Goal: Register for event/course: Sign up to attend an event or enroll in a course

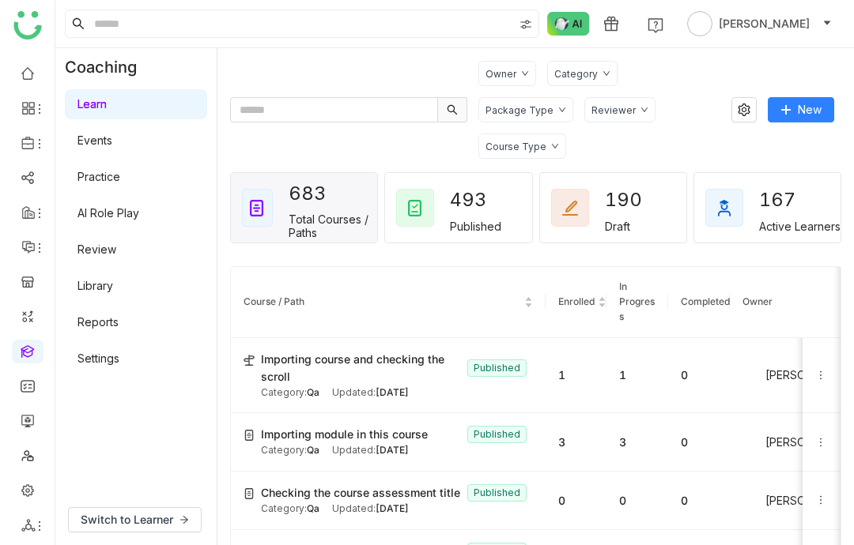
scroll to position [63, 0]
click at [126, 513] on span "Switch to Learner" at bounding box center [127, 519] width 92 height 17
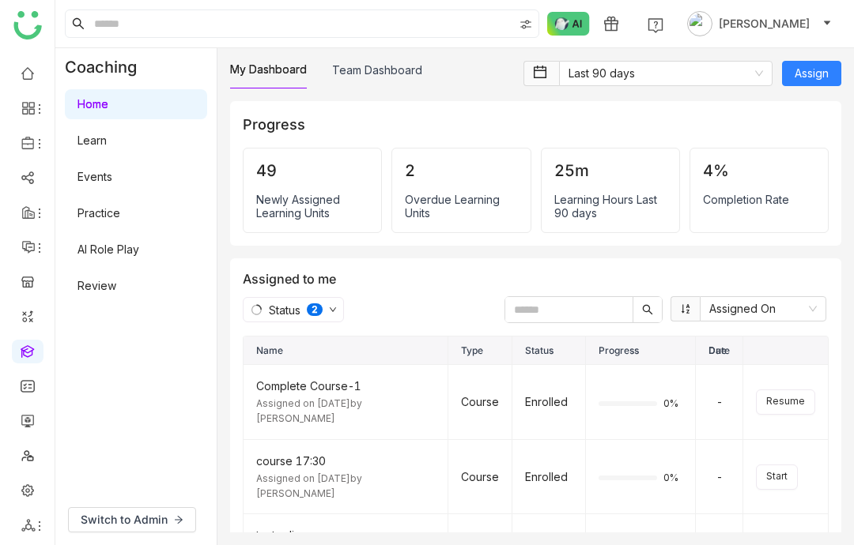
click at [98, 134] on link "Learn" at bounding box center [91, 140] width 29 height 13
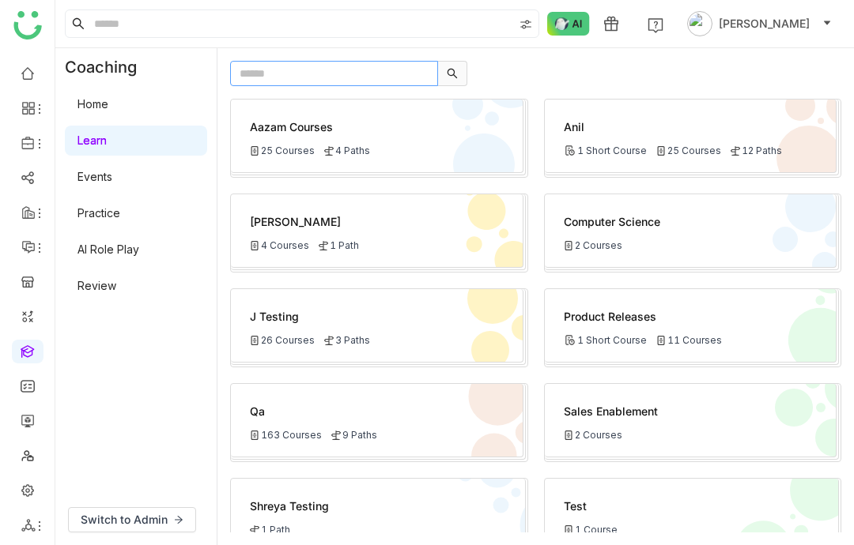
click at [349, 61] on input "text" at bounding box center [334, 73] width 208 height 25
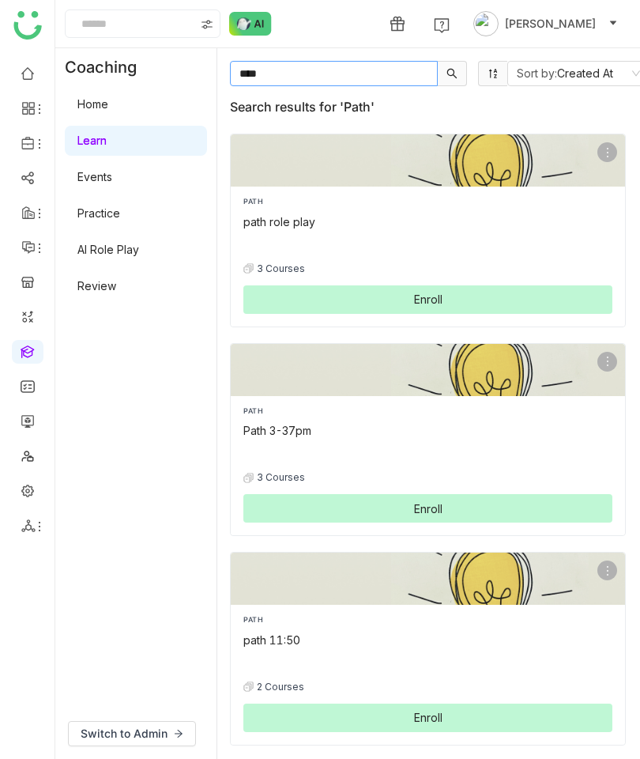
type input "****"
click at [486, 405] on div "PATH" at bounding box center [427, 410] width 369 height 11
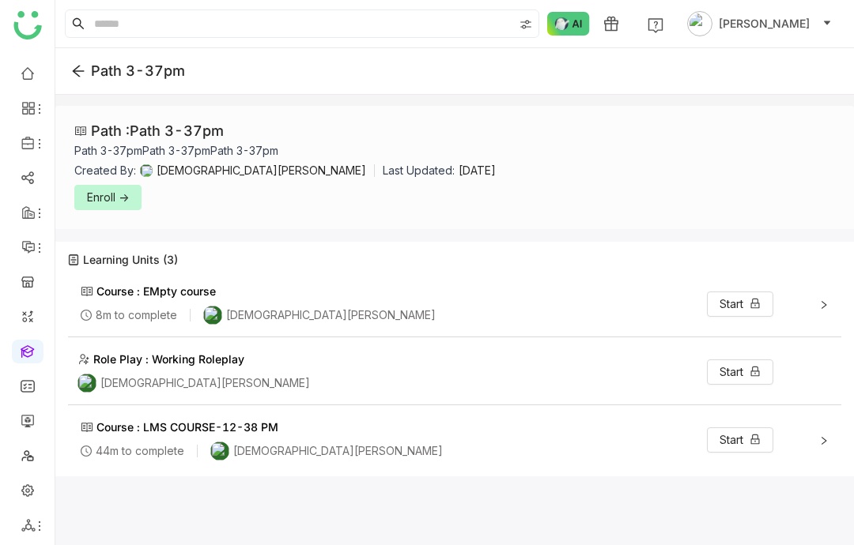
click at [115, 189] on span "Enroll ->" at bounding box center [108, 197] width 42 height 17
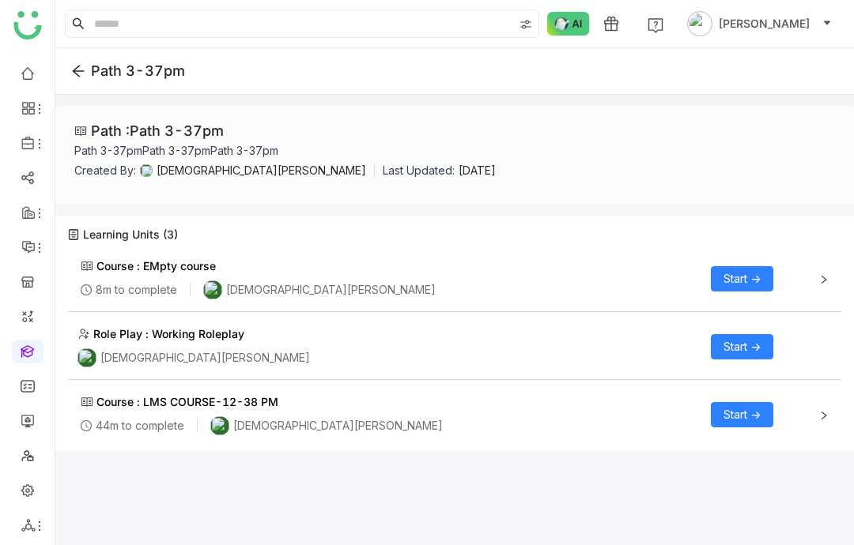
click at [742, 270] on span "Start ->" at bounding box center [741, 278] width 37 height 17
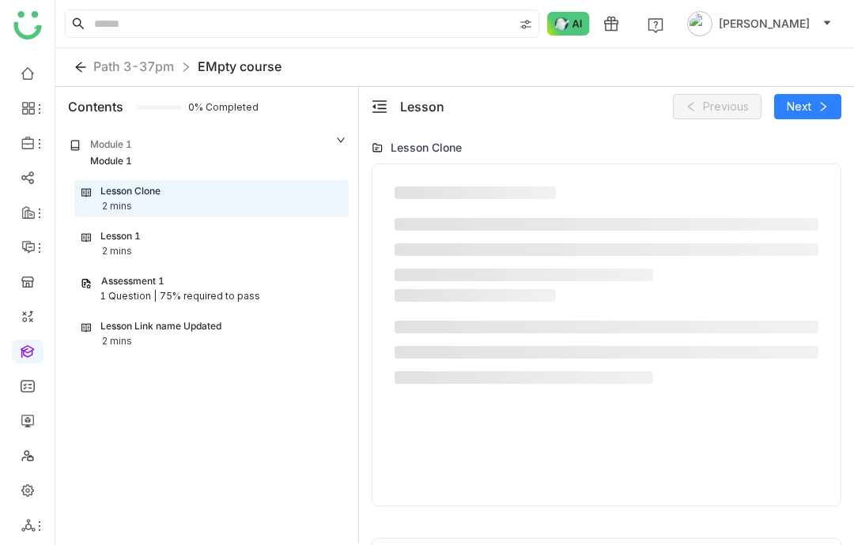
click at [84, 61] on icon at bounding box center [80, 67] width 13 height 13
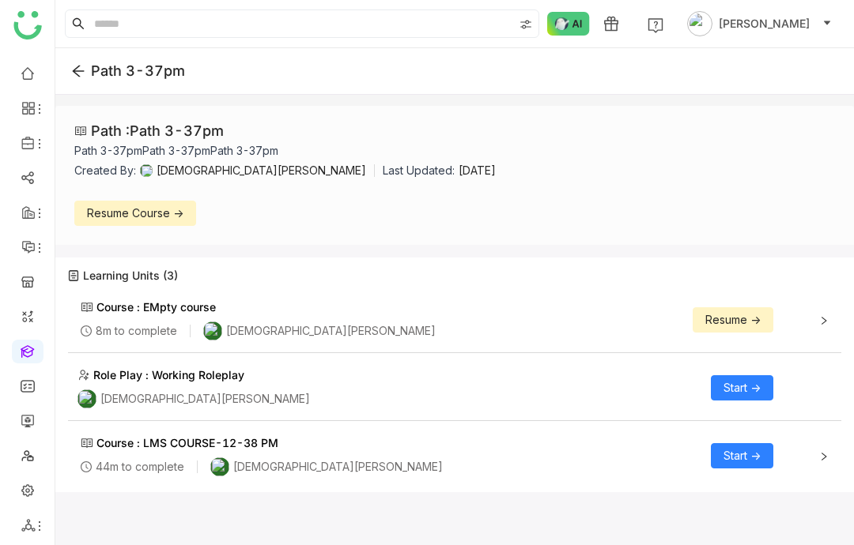
click at [760, 447] on span "Start ->" at bounding box center [741, 455] width 37 height 17
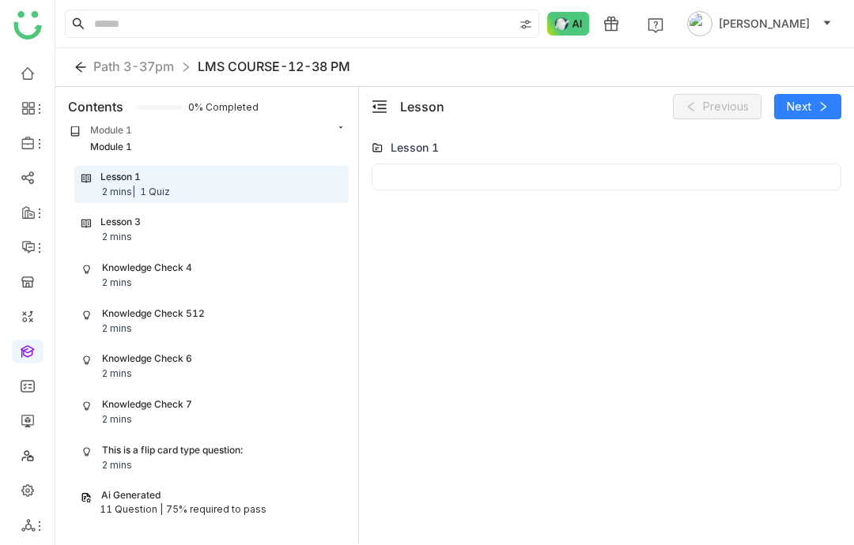
scroll to position [38, 0]
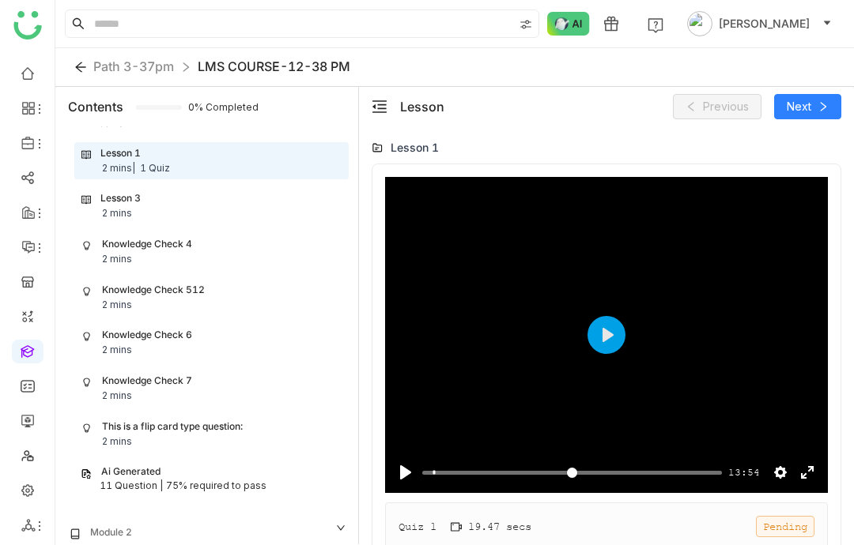
click at [112, 526] on div "Module 2" at bounding box center [111, 533] width 42 height 15
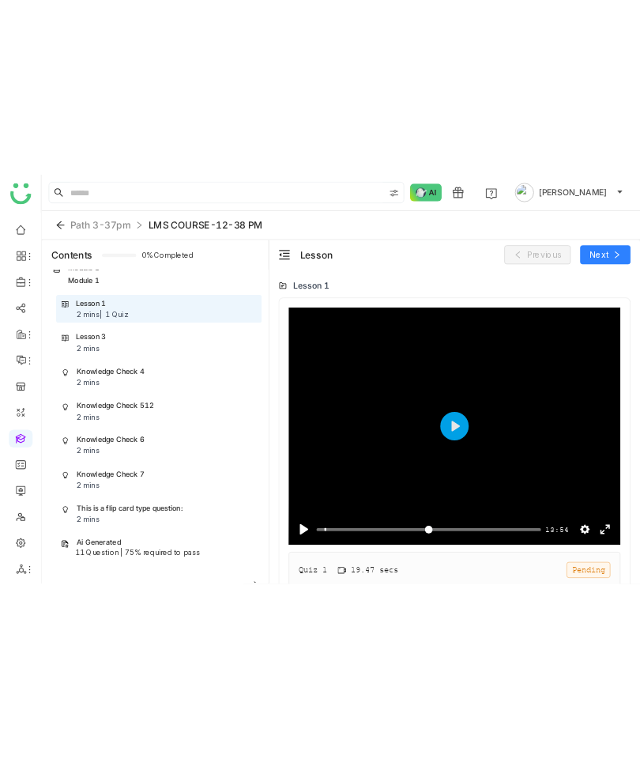
scroll to position [0, 0]
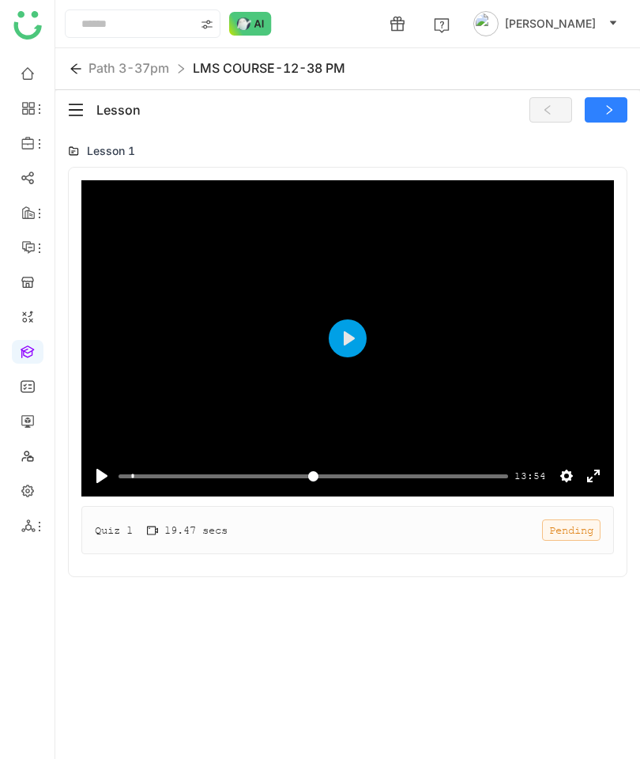
click at [73, 104] on icon "menu-fold" at bounding box center [76, 110] width 14 height 13
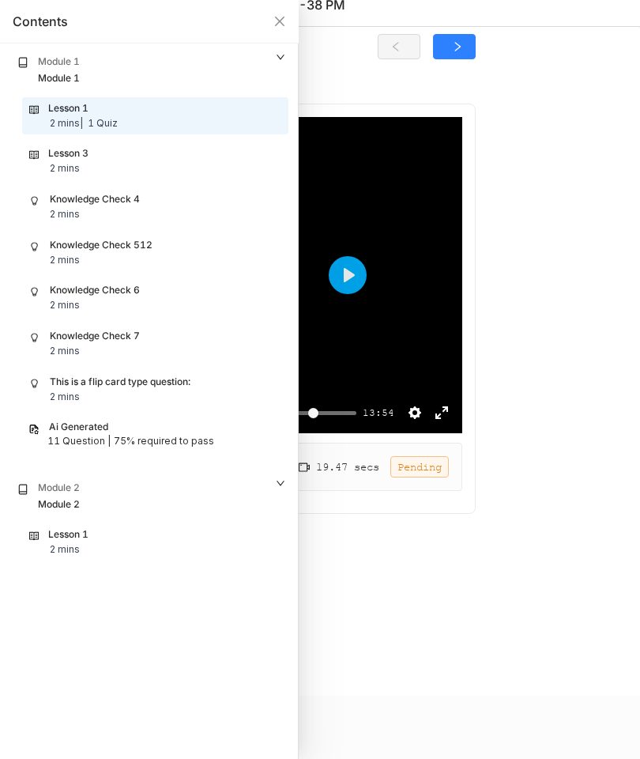
click at [405, 545] on div at bounding box center [320, 379] width 640 height 759
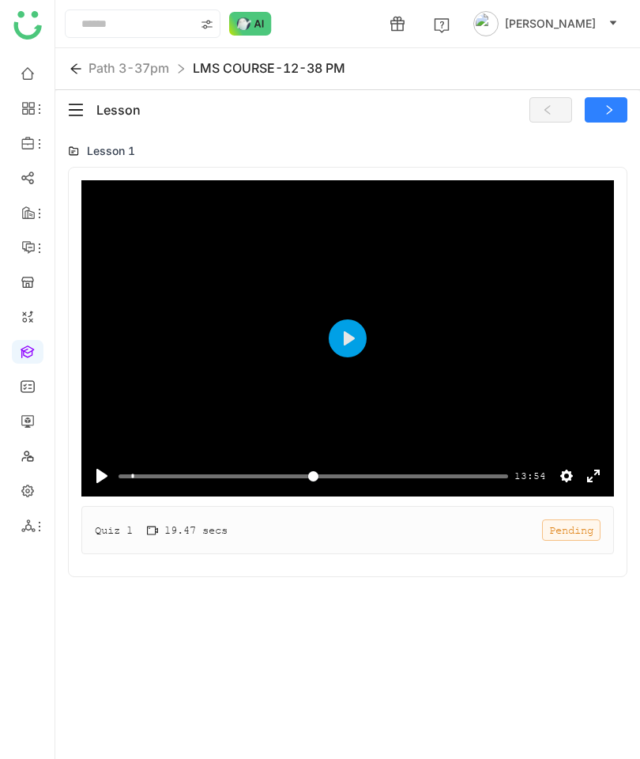
click at [81, 74] on icon at bounding box center [76, 68] width 13 height 13
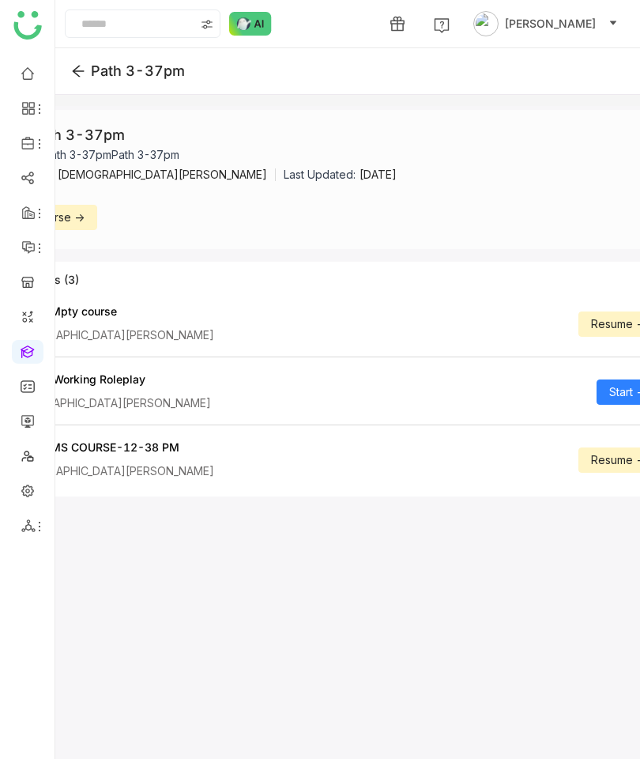
click at [82, 68] on icon at bounding box center [78, 71] width 14 height 14
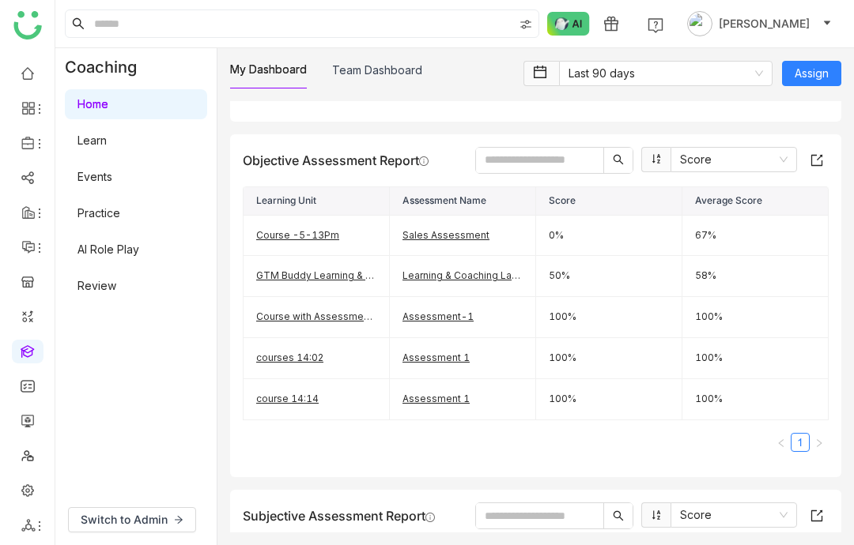
scroll to position [693, 0]
click at [765, 156] on nz-select-item "Score" at bounding box center [733, 159] width 107 height 24
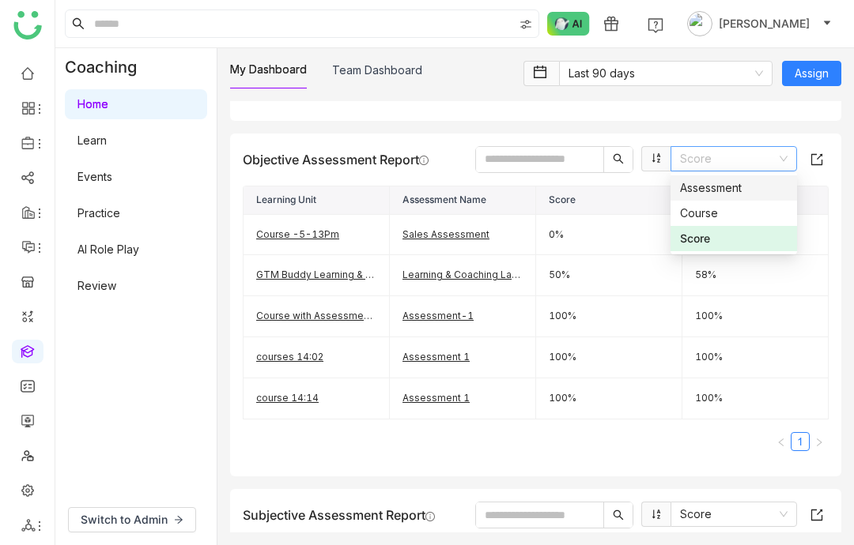
click at [741, 202] on nz-option-item "Course" at bounding box center [733, 213] width 126 height 25
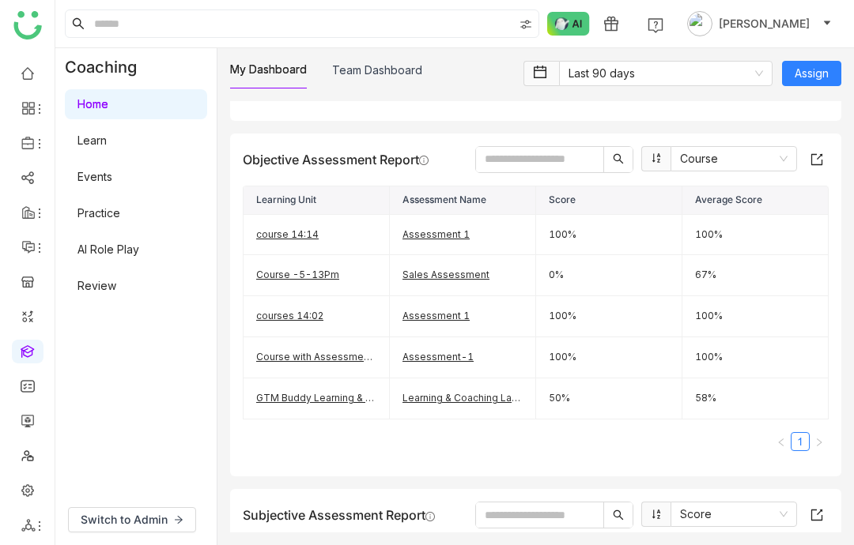
click at [762, 164] on nz-select-item "Course" at bounding box center [733, 159] width 107 height 24
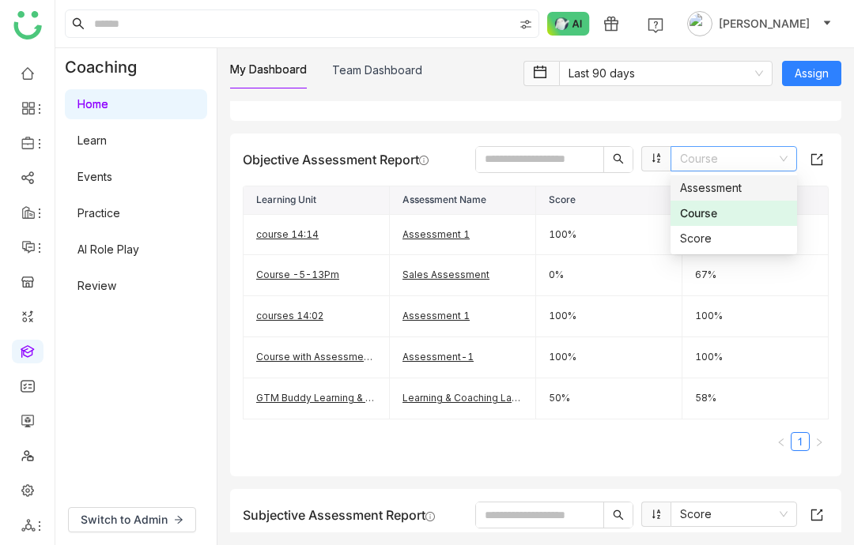
click at [746, 179] on nz-option-item "Assessment" at bounding box center [733, 187] width 126 height 25
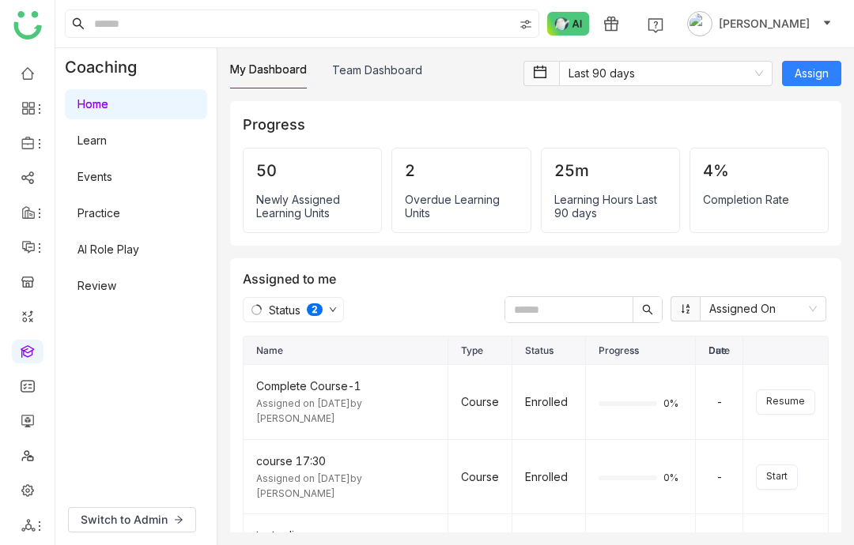
scroll to position [0, 0]
click at [364, 65] on link "Team Dashboard" at bounding box center [377, 69] width 90 height 13
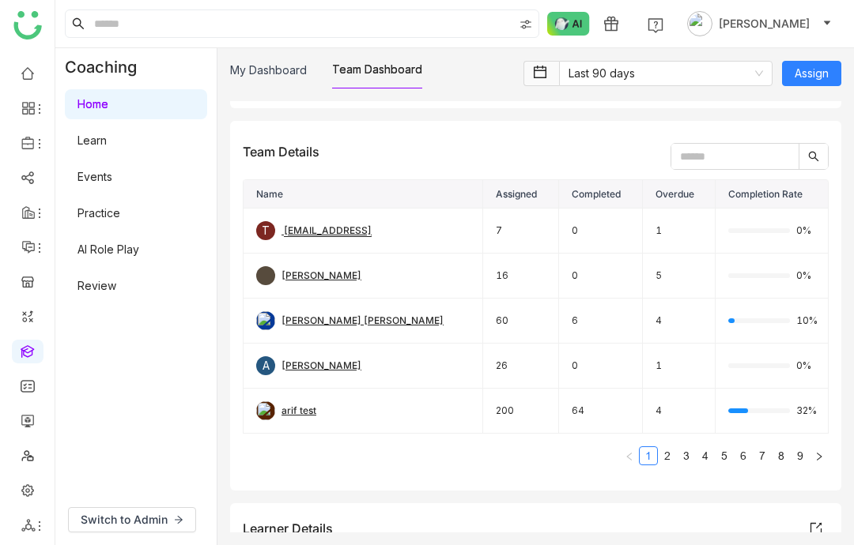
scroll to position [132, 0]
click at [348, 316] on div "[PERSON_NAME] [PERSON_NAME]" at bounding box center [362, 321] width 162 height 15
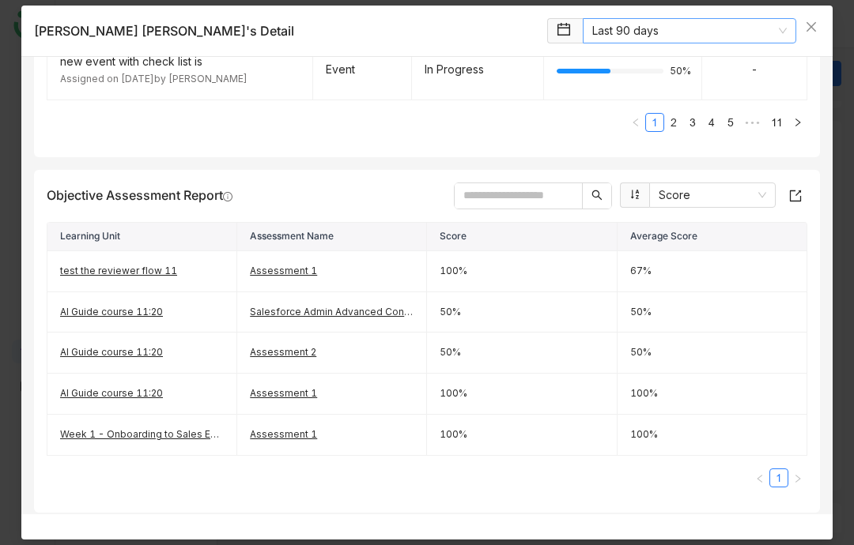
scroll to position [558, 0]
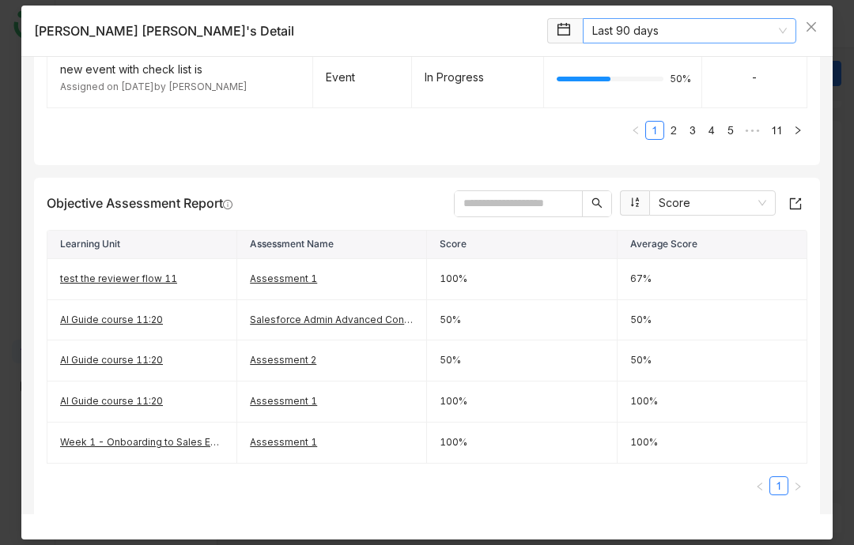
click at [721, 191] on nz-select-item "Score" at bounding box center [711, 203] width 107 height 24
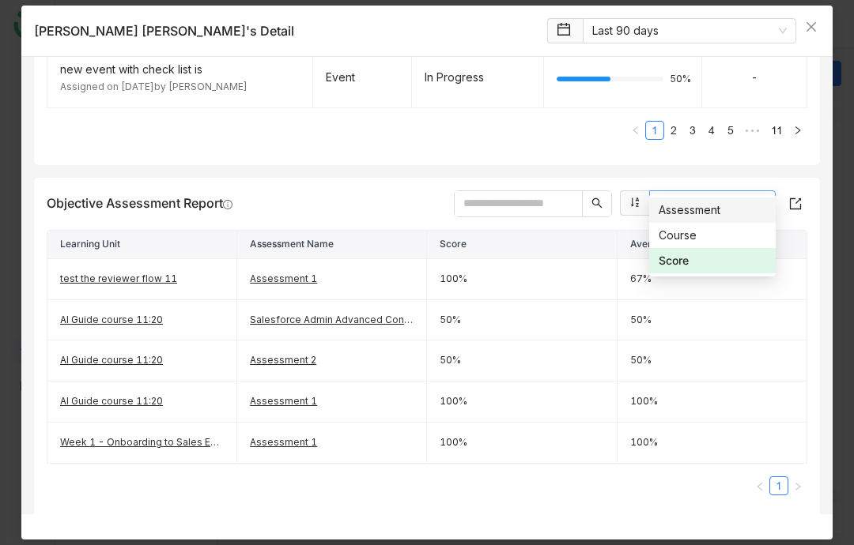
click at [718, 226] on nz-option-item "Course" at bounding box center [712, 235] width 126 height 25
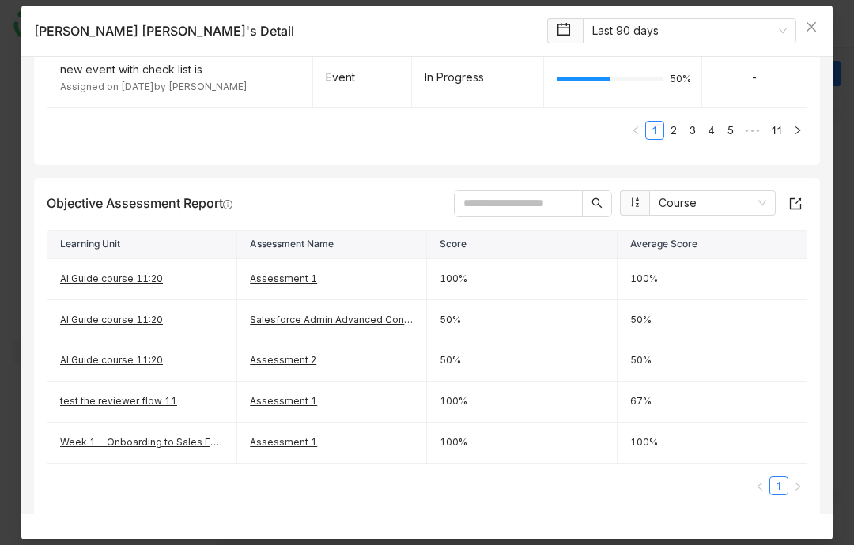
click at [738, 191] on nz-select-item "Course" at bounding box center [711, 203] width 107 height 24
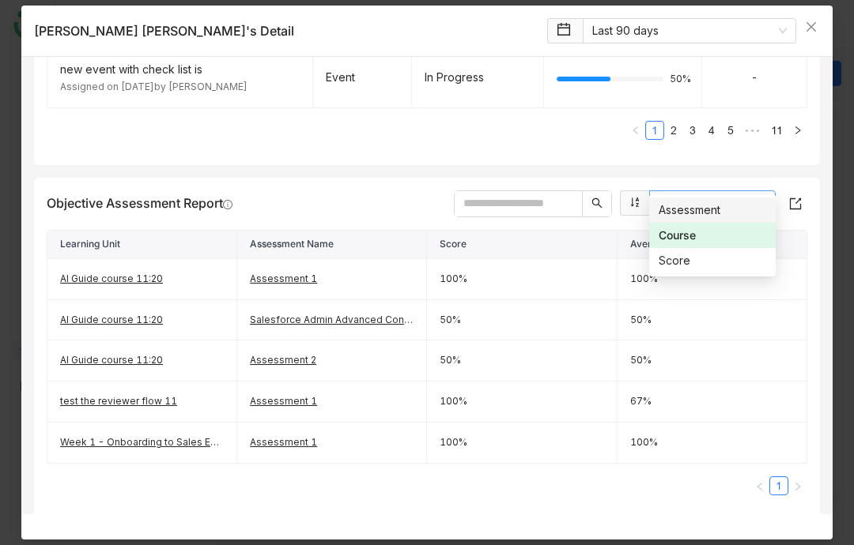
click at [729, 208] on div "Assessment" at bounding box center [711, 210] width 107 height 17
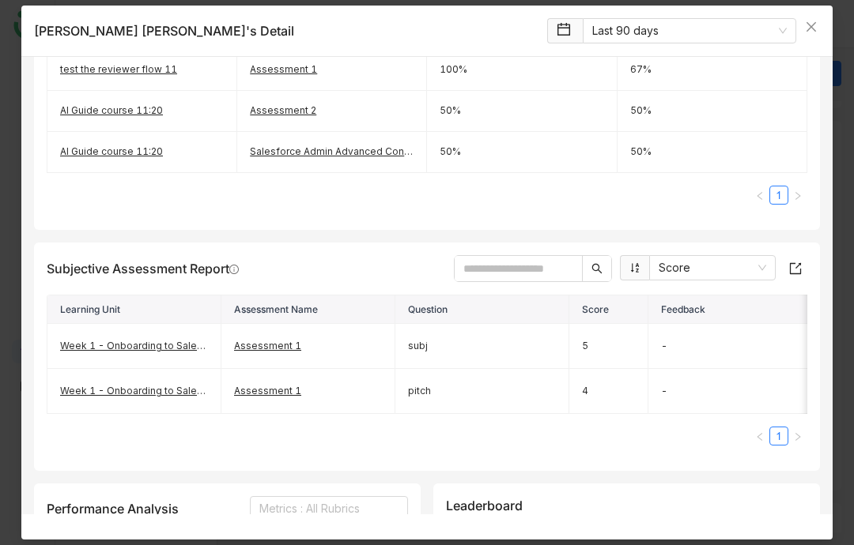
scroll to position [863, 0]
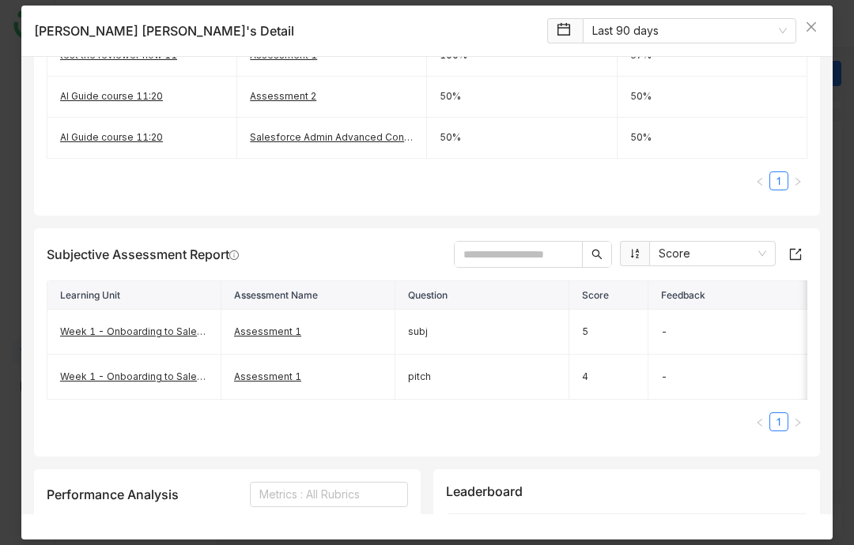
click at [729, 242] on nz-select-item "Score" at bounding box center [711, 254] width 107 height 24
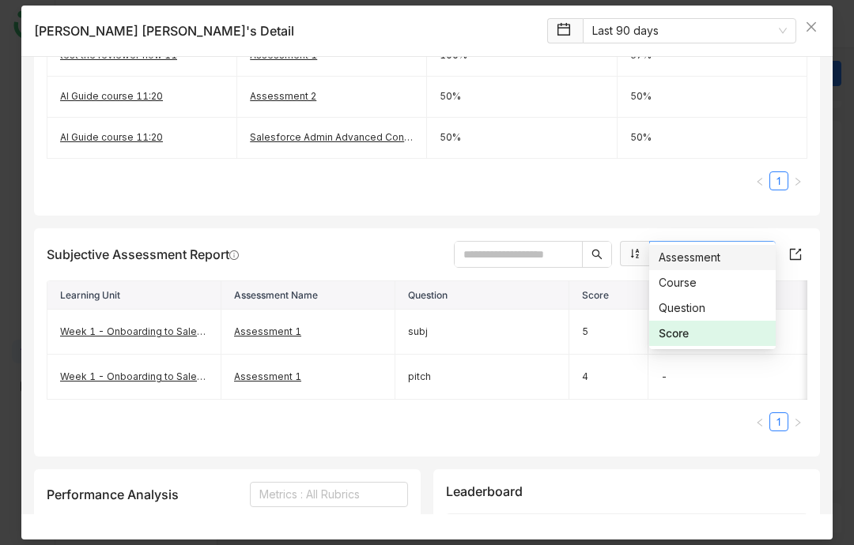
click at [737, 254] on div "Assessment" at bounding box center [711, 257] width 107 height 17
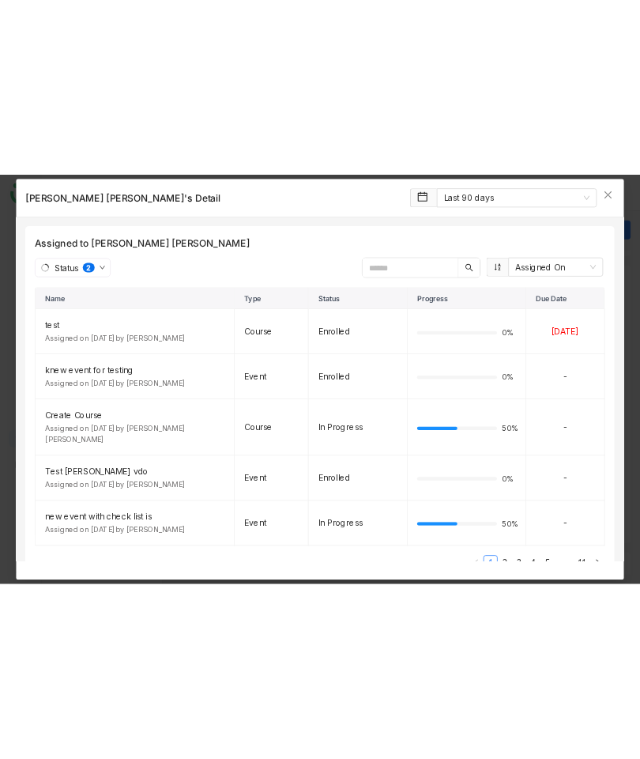
scroll to position [92, 0]
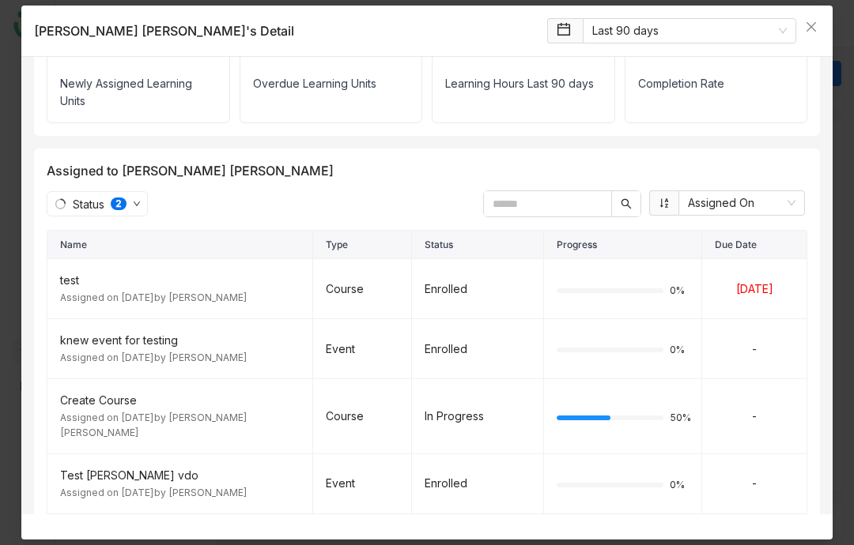
click at [819, 17] on span "Close" at bounding box center [811, 27] width 43 height 43
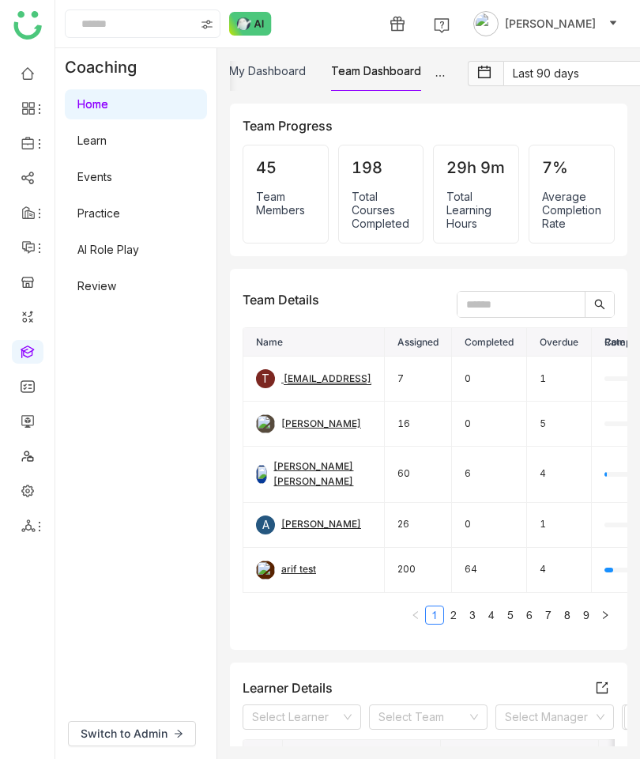
scroll to position [-2, 0]
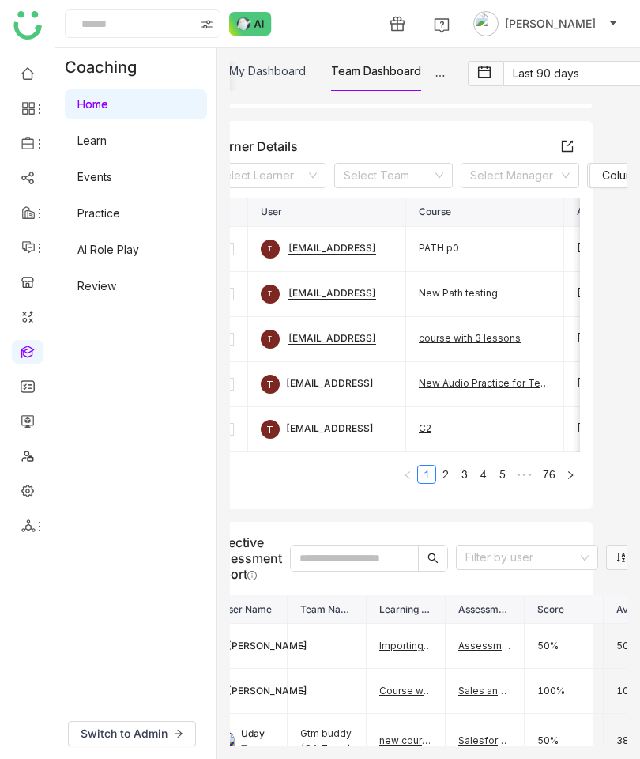
click at [107, 147] on link "Learn" at bounding box center [91, 140] width 29 height 13
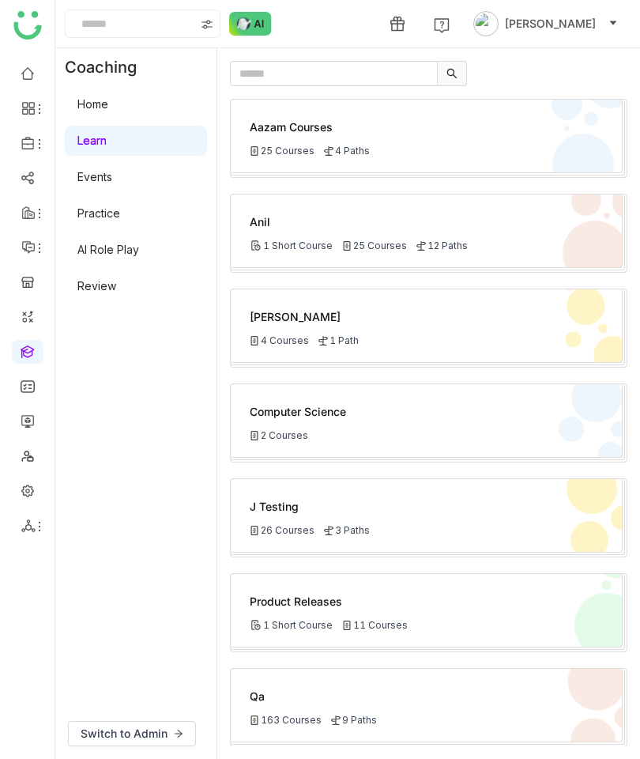
click at [462, 235] on div "Anil 1 Short Course 25 Courses 12 Paths" at bounding box center [427, 231] width 392 height 74
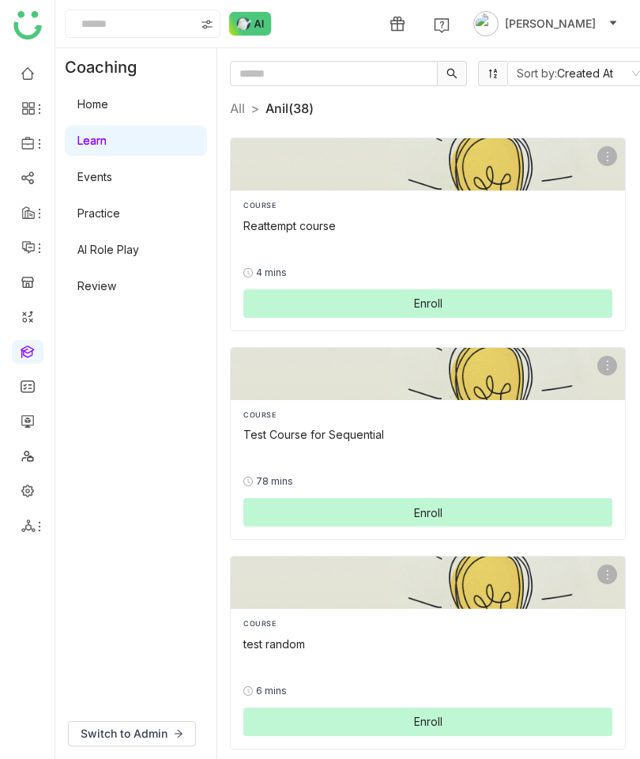
click at [544, 398] on img at bounding box center [428, 374] width 394 height 52
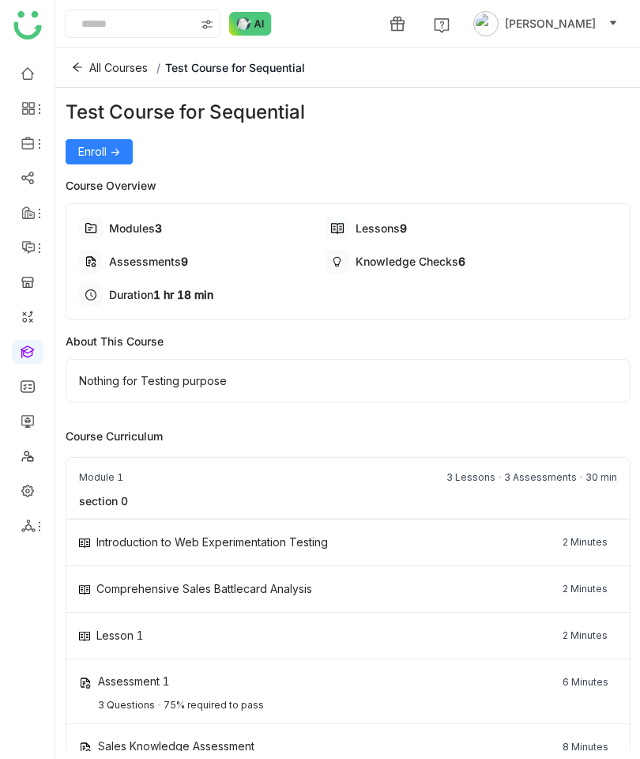
click at [107, 152] on span "Enroll ->" at bounding box center [99, 151] width 42 height 17
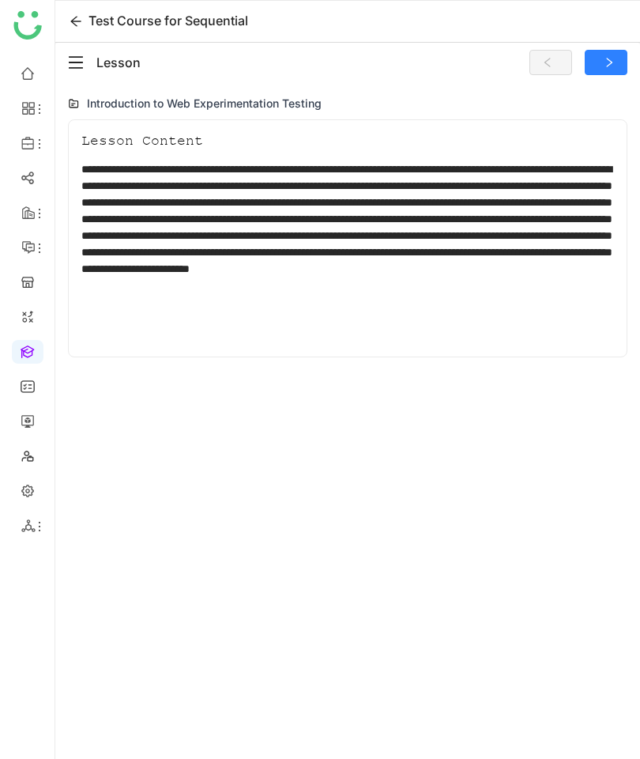
click at [80, 57] on icon "menu-fold" at bounding box center [76, 62] width 14 height 13
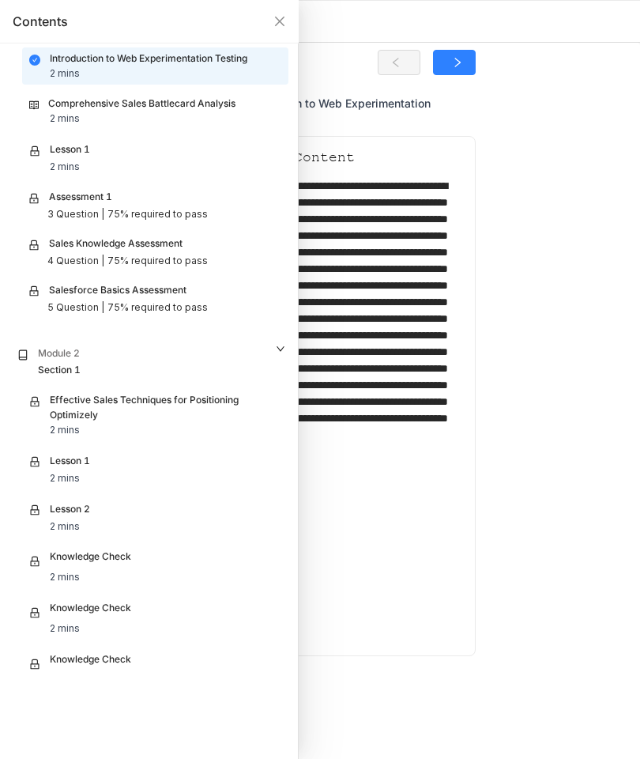
scroll to position [53, 0]
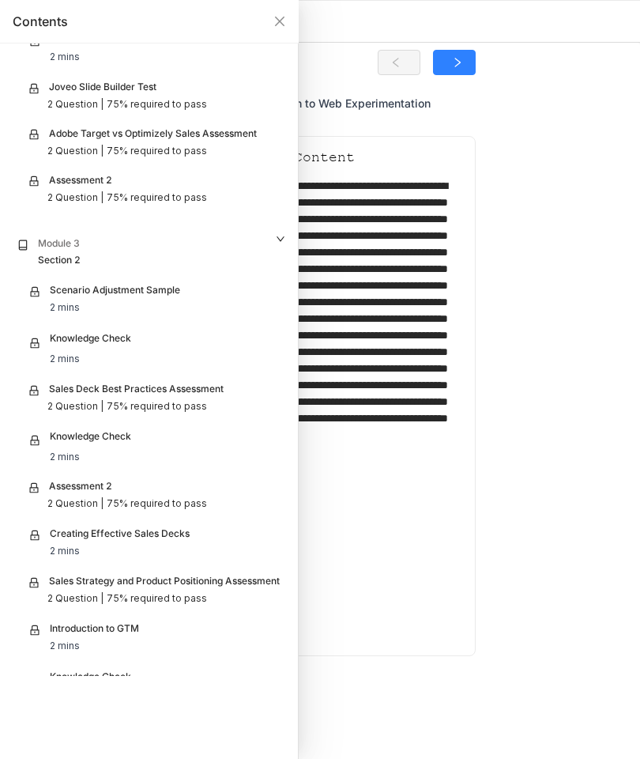
click at [565, 469] on div at bounding box center [320, 379] width 640 height 759
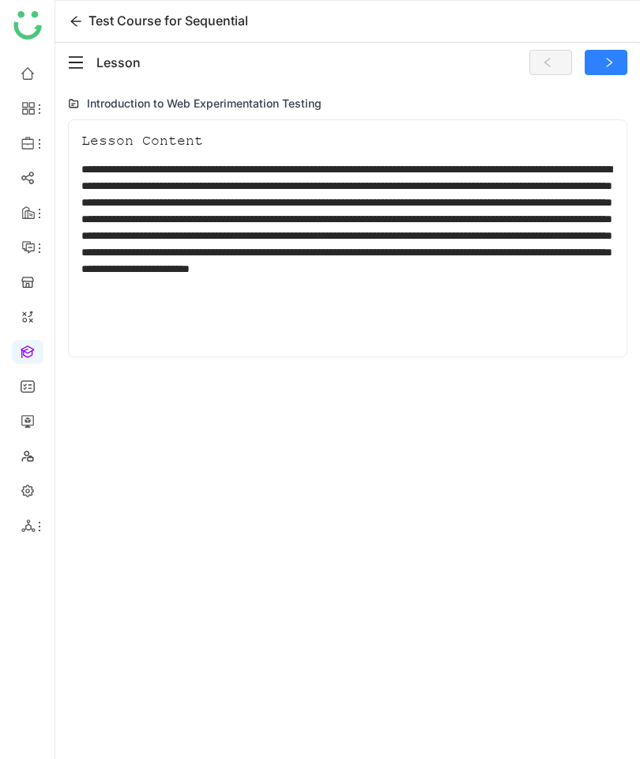
click at [81, 57] on icon "menu-fold" at bounding box center [76, 62] width 14 height 13
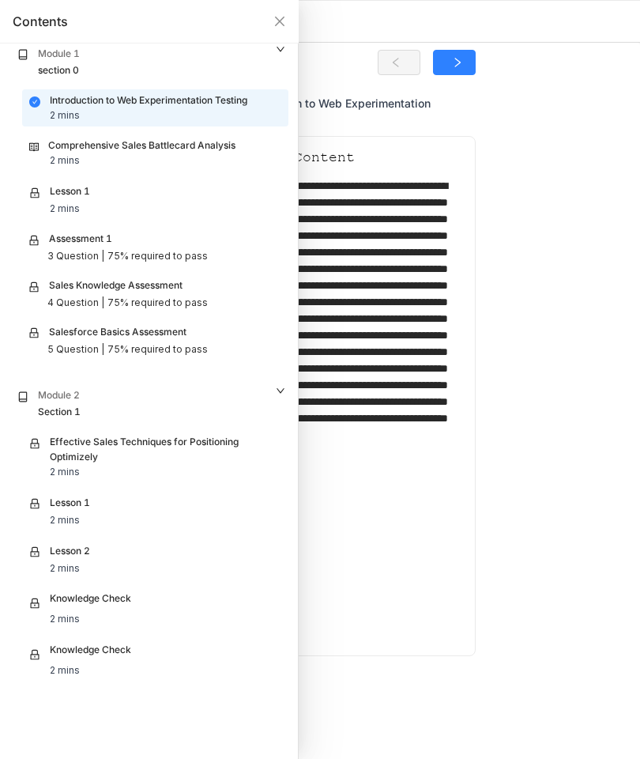
scroll to position [-39, 0]
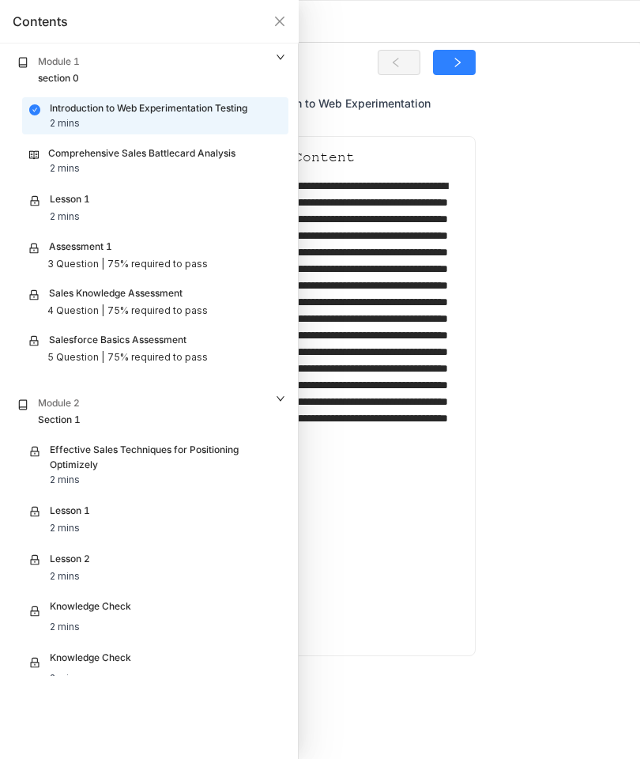
click at [575, 375] on div at bounding box center [320, 379] width 640 height 759
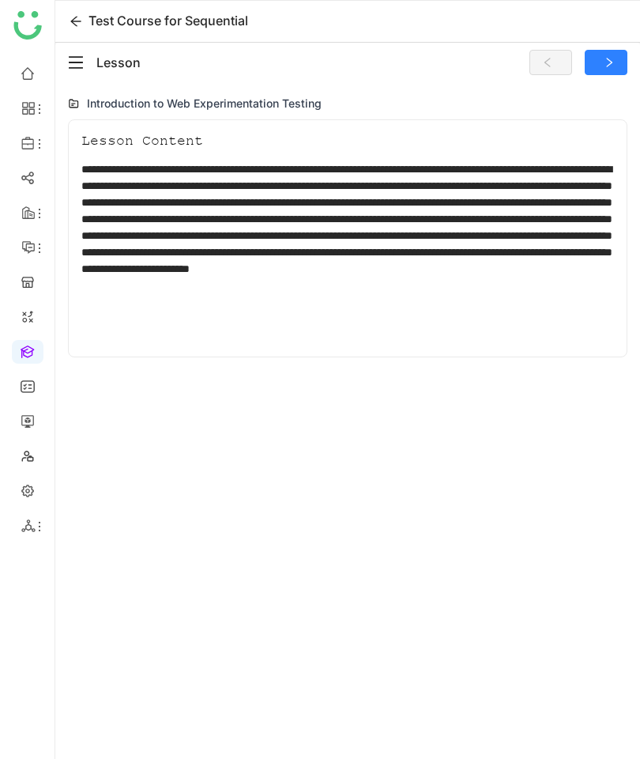
click at [579, 371] on div "**********" at bounding box center [348, 421] width 560 height 605
click at [620, 52] on button at bounding box center [606, 62] width 43 height 25
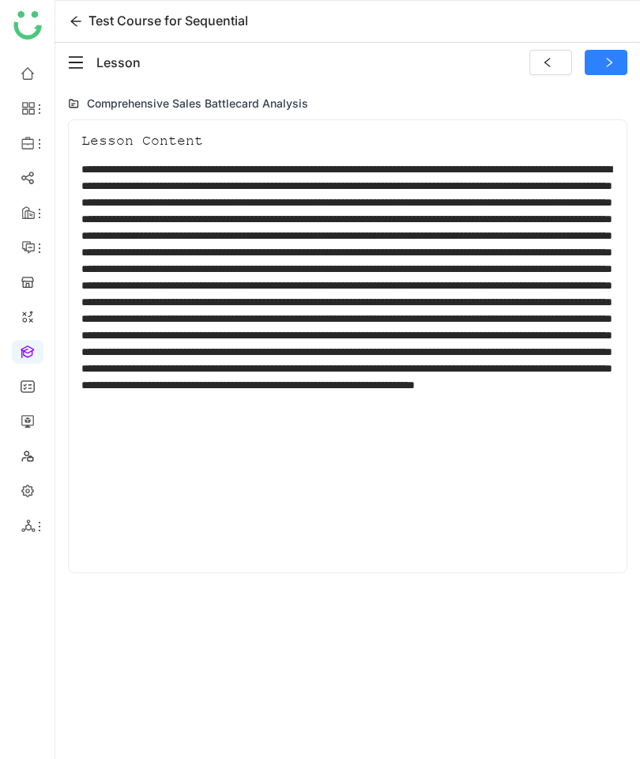
click at [616, 56] on button at bounding box center [606, 62] width 43 height 25
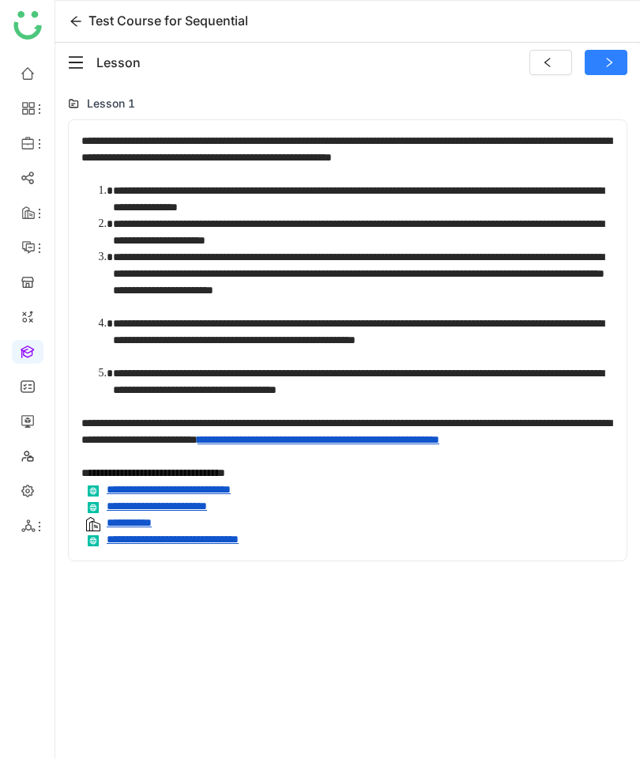
click at [611, 66] on icon at bounding box center [609, 62] width 11 height 11
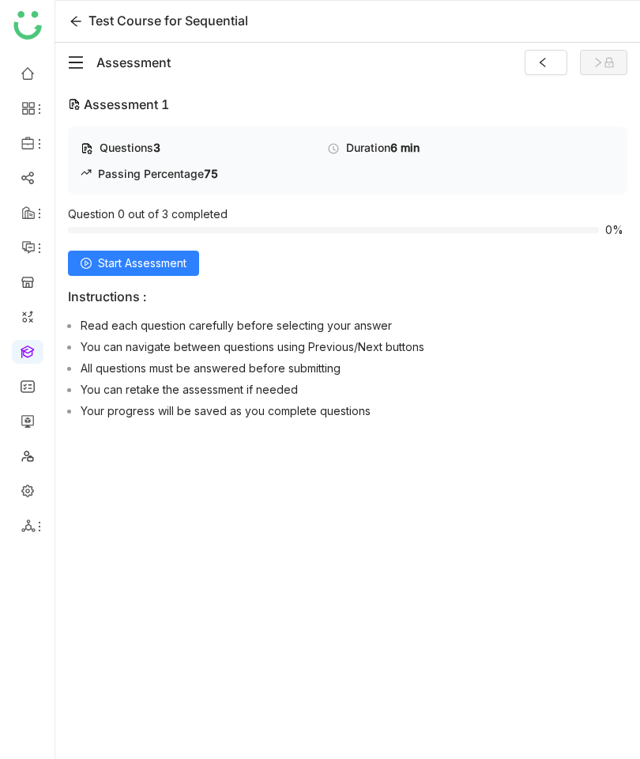
click at [125, 266] on span "Start Assessment" at bounding box center [142, 262] width 89 height 17
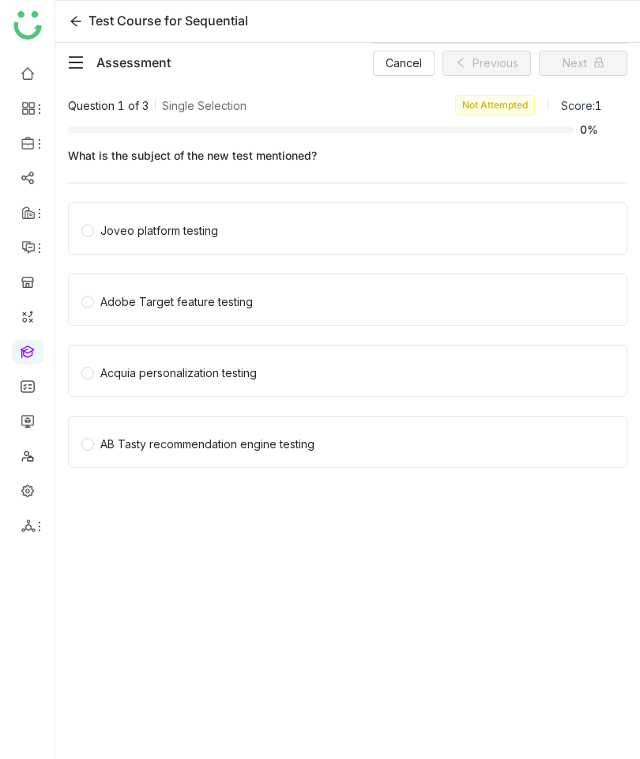
click at [538, 214] on div "Joveo platform testing" at bounding box center [348, 228] width 560 height 52
click at [104, 235] on div "Joveo platform testing" at bounding box center [159, 230] width 118 height 17
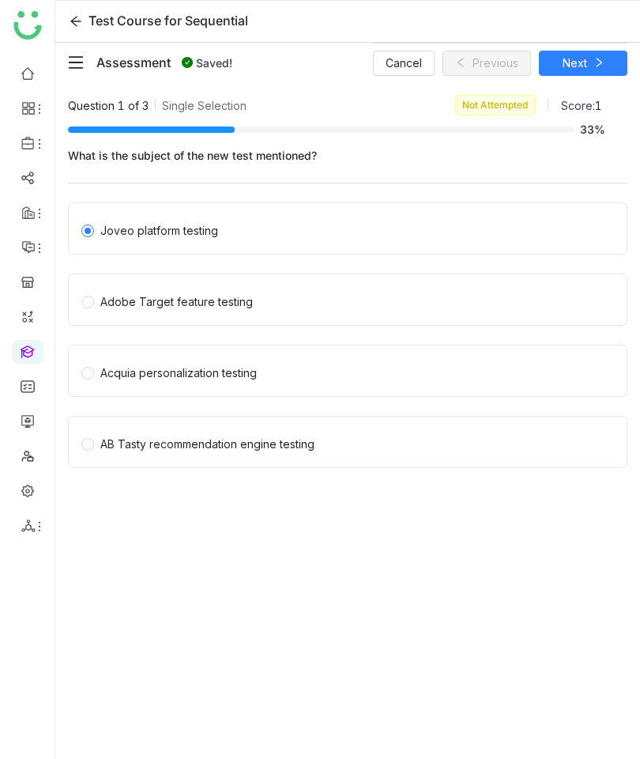
click at [80, 69] on icon "menu-fold" at bounding box center [76, 63] width 16 height 16
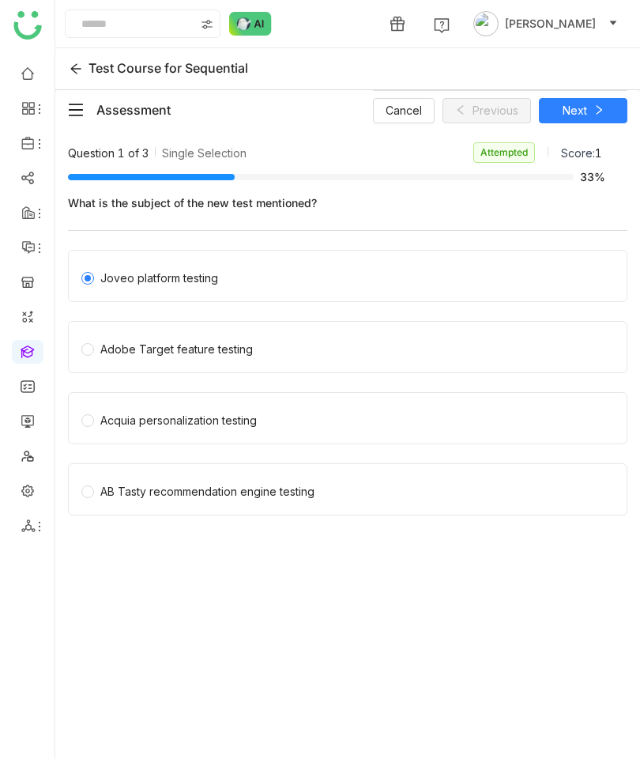
click at [74, 113] on icon "menu-fold" at bounding box center [76, 110] width 16 height 16
click at [75, 90] on div "Assessment Cancel Previous Next" at bounding box center [348, 110] width 560 height 40
click at [81, 107] on icon "menu-fold" at bounding box center [76, 110] width 16 height 16
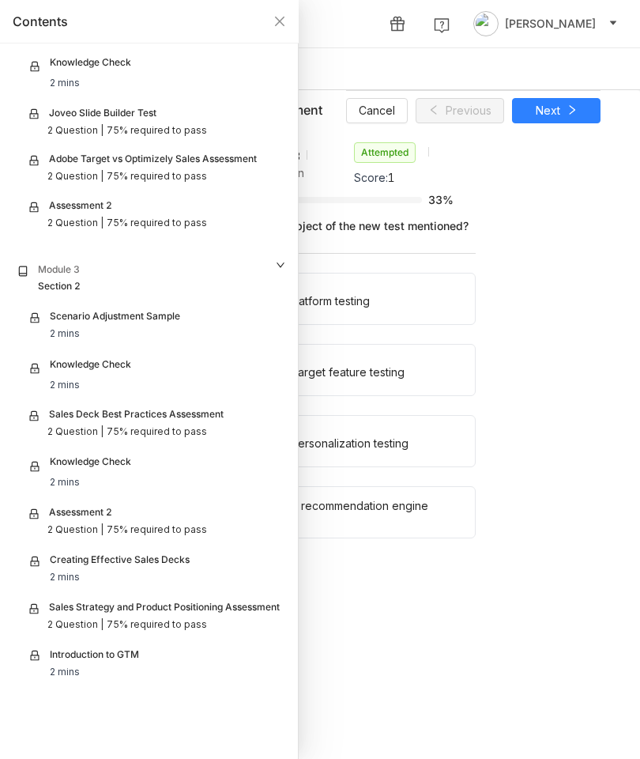
scroll to position [642, 0]
click at [271, 34] on div "Contents" at bounding box center [149, 21] width 299 height 43
